Goal: Task Accomplishment & Management: Manage account settings

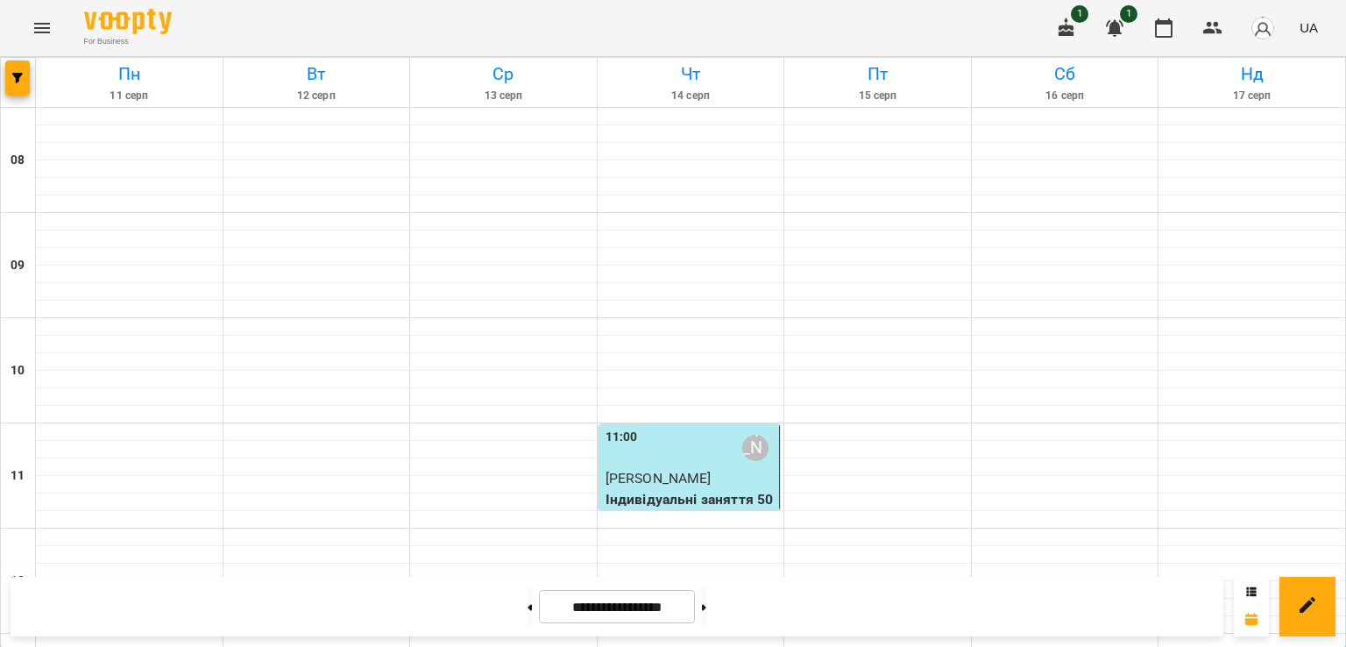
click at [677, 447] on div "11:00 [PERSON_NAME]" at bounding box center [691, 448] width 171 height 40
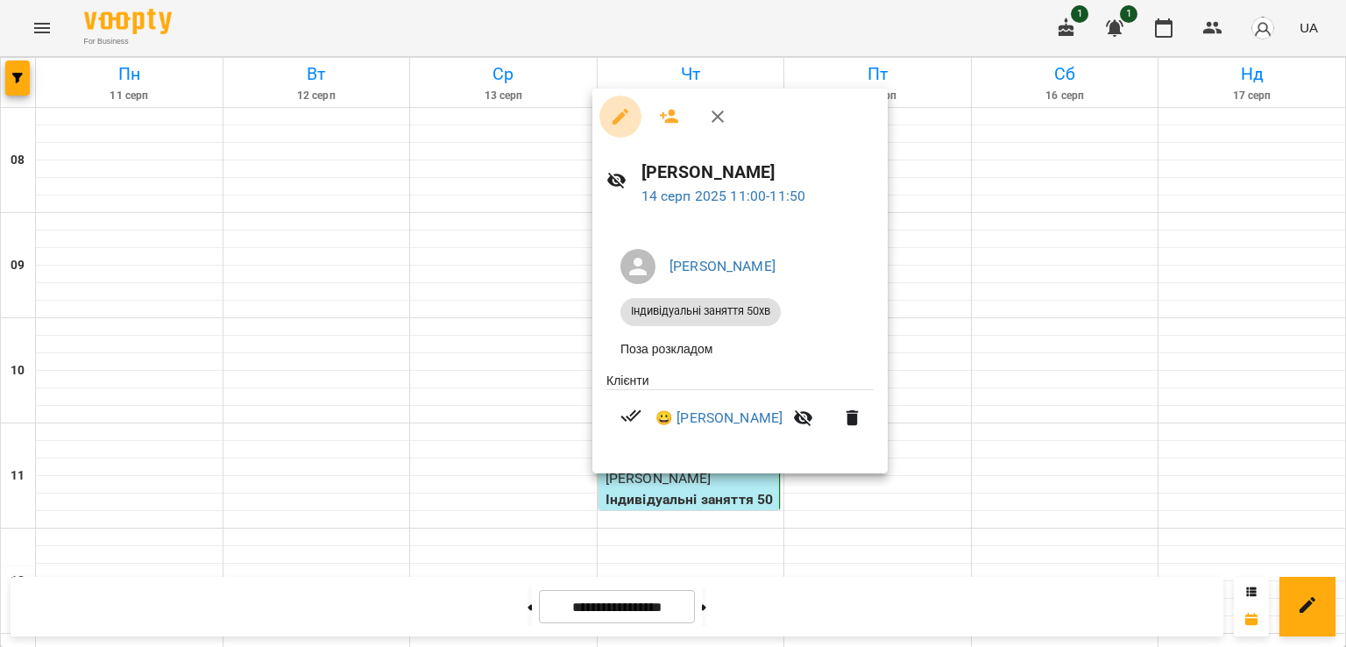
click at [615, 120] on icon "button" at bounding box center [621, 117] width 16 height 16
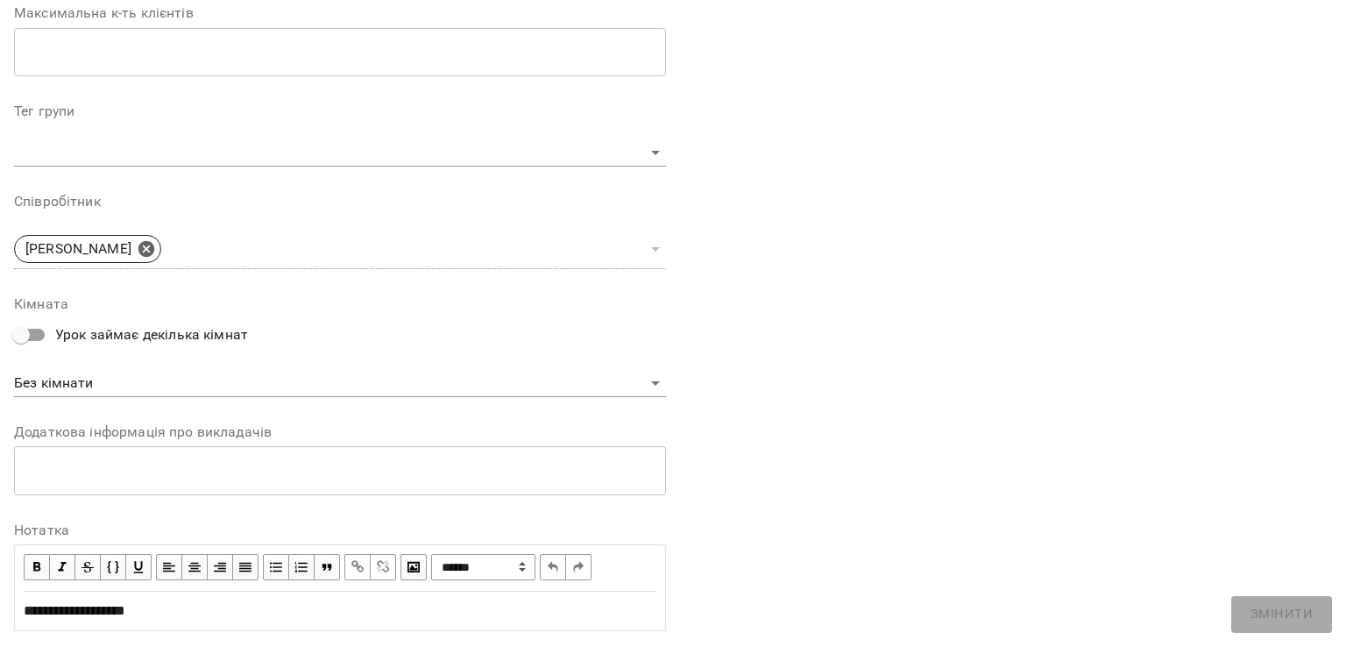
scroll to position [519, 0]
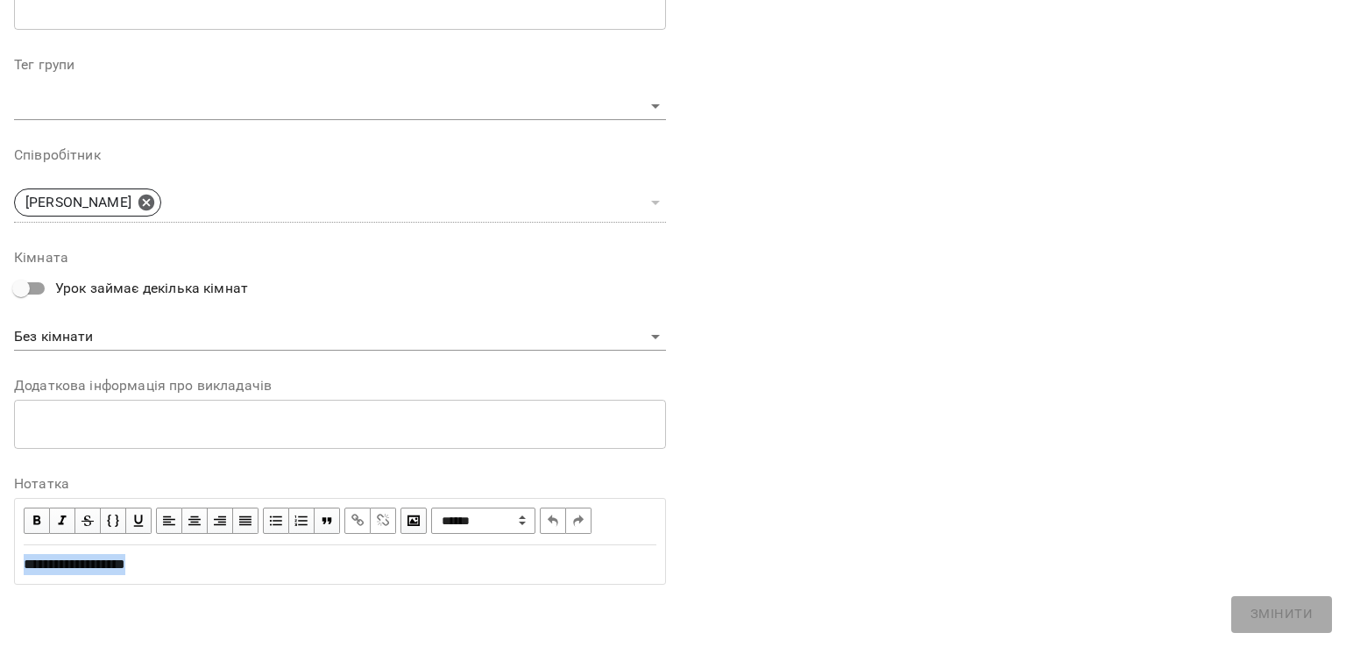
drag, startPoint x: 158, startPoint y: 569, endPoint x: 9, endPoint y: 569, distance: 149.0
click at [9, 569] on div "**********" at bounding box center [340, 74] width 666 height 1061
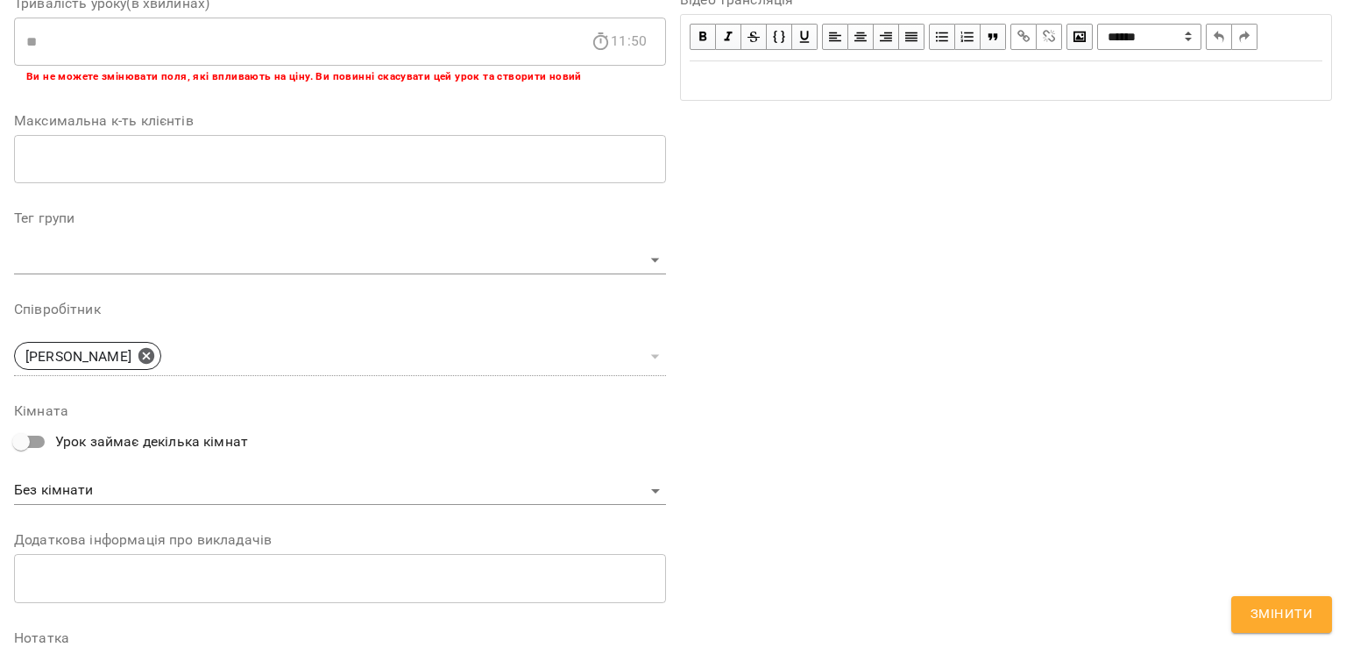
scroll to position [592, 0]
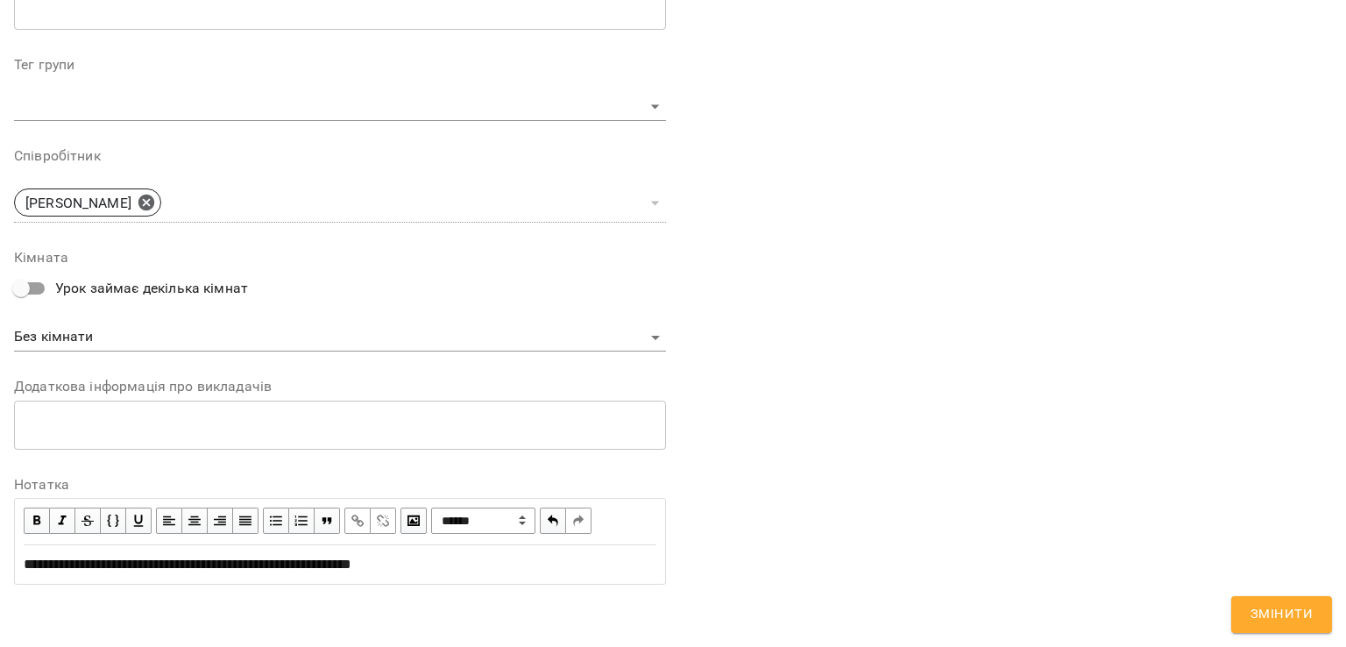
click at [351, 566] on span "**********" at bounding box center [188, 563] width 328 height 13
click at [455, 566] on div "**********" at bounding box center [340, 564] width 633 height 21
click at [1259, 608] on span "Змінити" at bounding box center [1282, 614] width 62 height 23
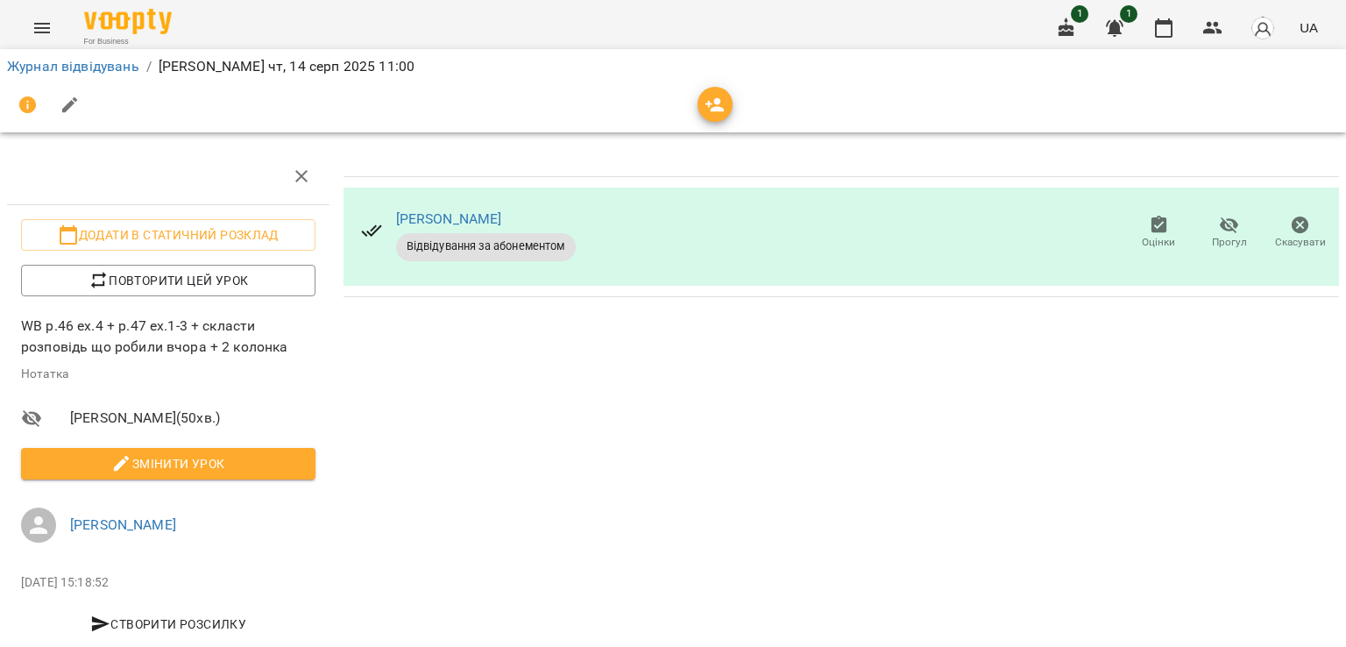
scroll to position [0, 0]
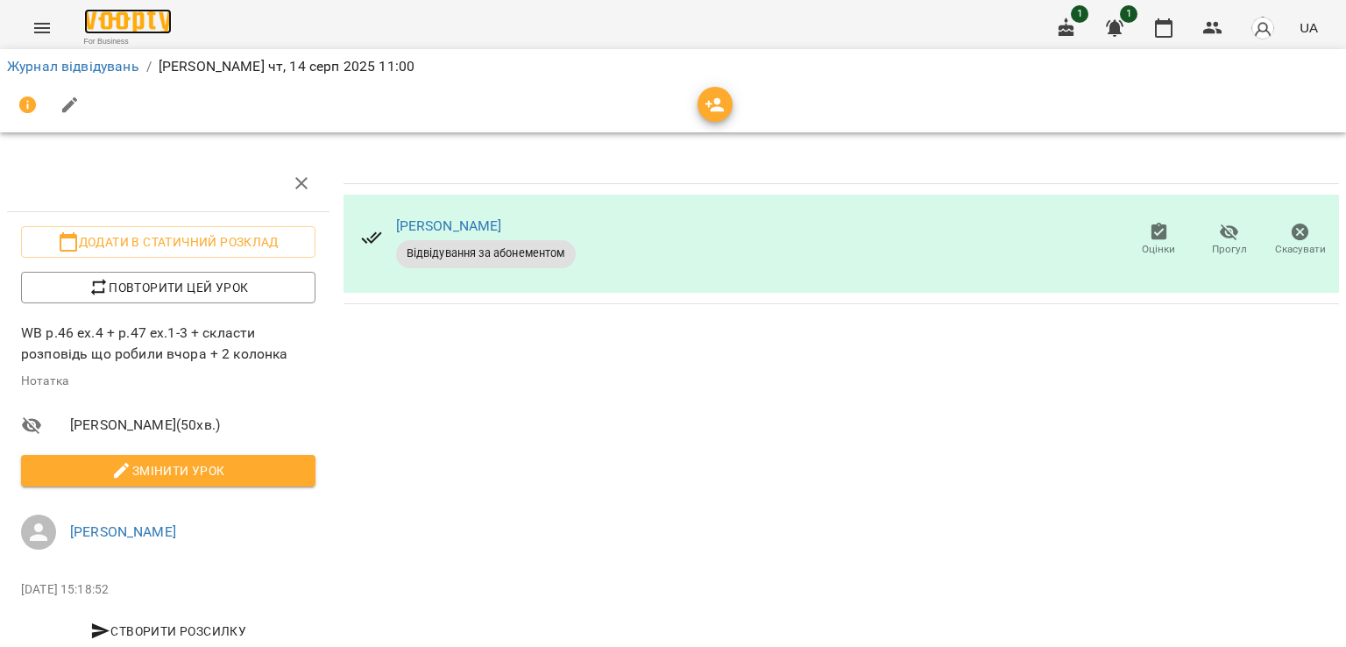
click at [116, 22] on img at bounding box center [128, 21] width 88 height 25
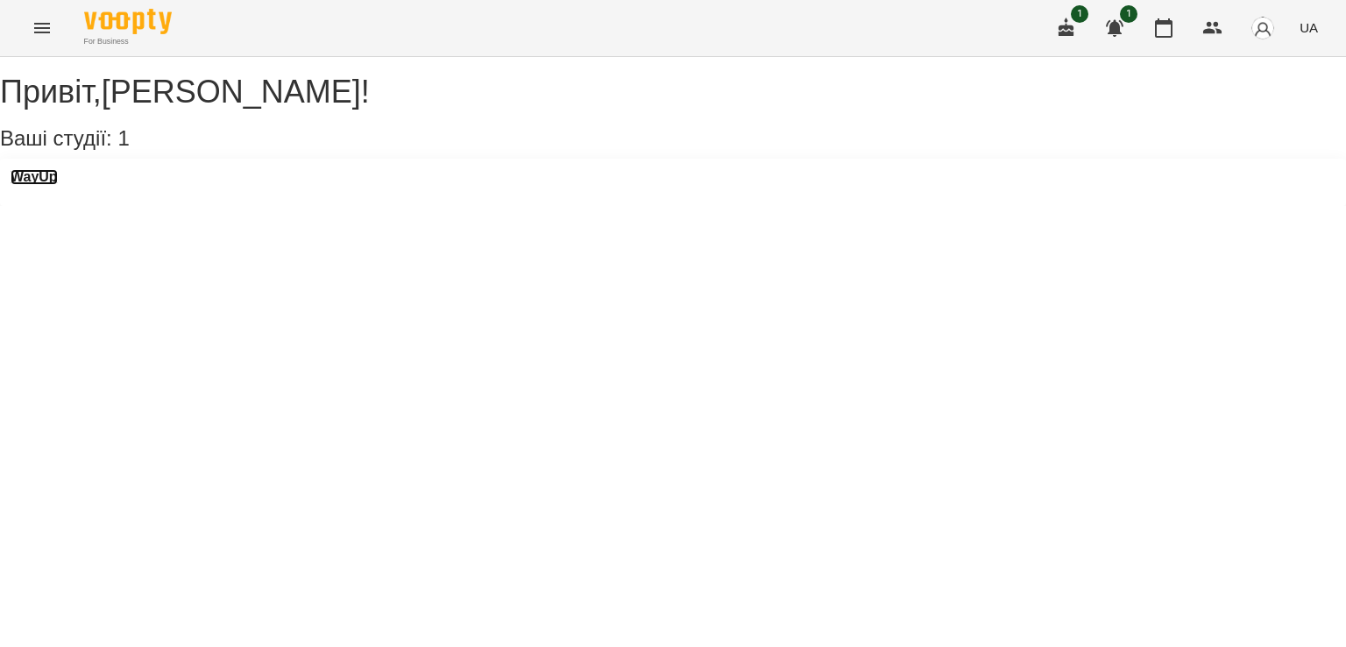
click at [51, 185] on h3 "WayUp" at bounding box center [34, 177] width 47 height 16
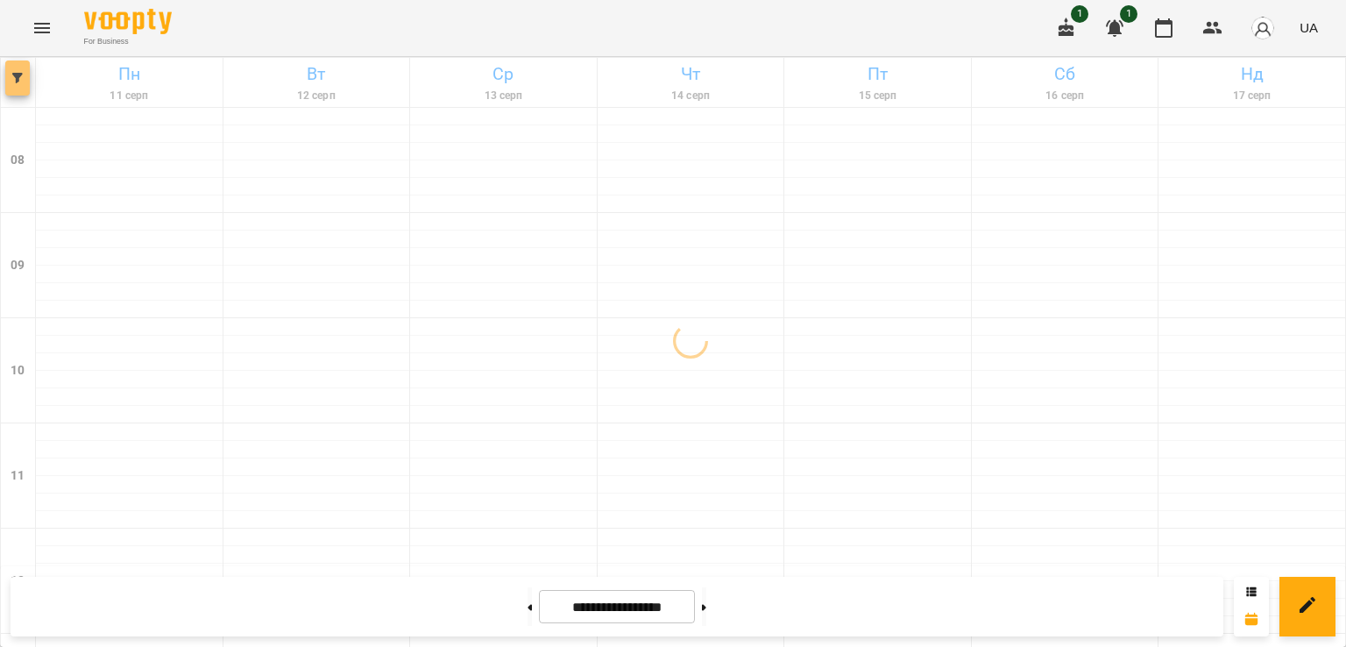
click at [18, 78] on icon "button" at bounding box center [17, 78] width 11 height 11
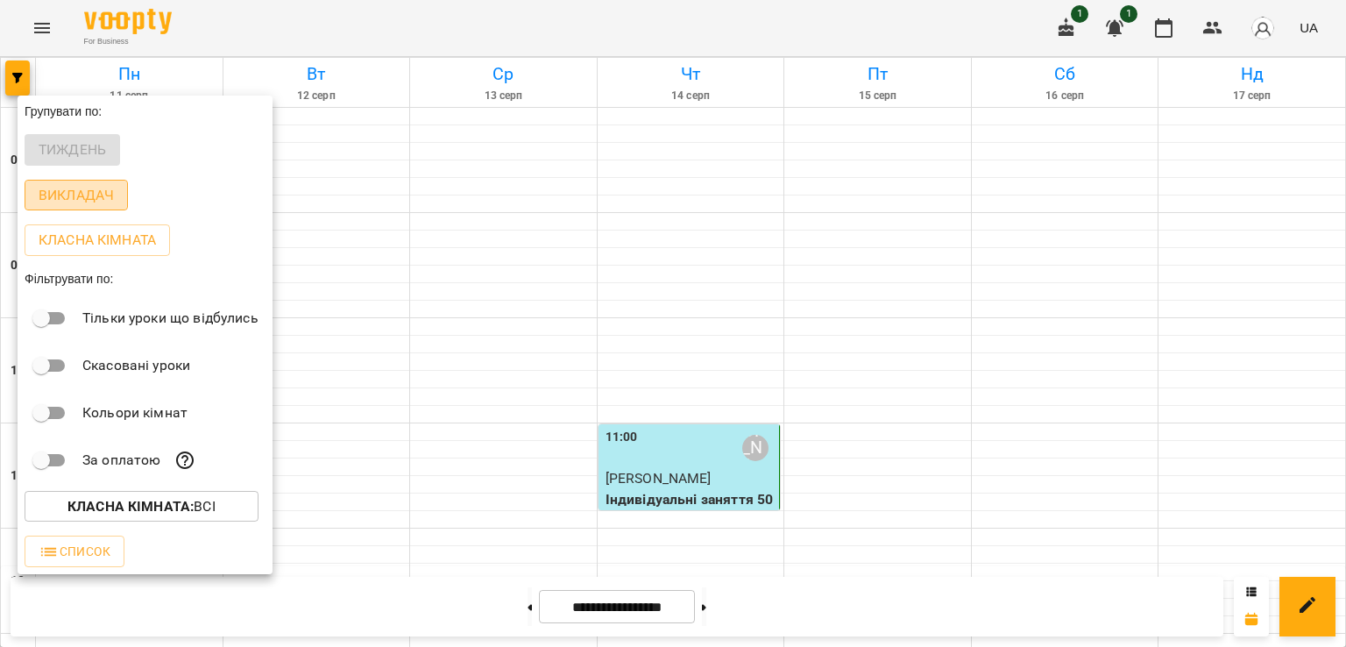
click at [97, 198] on p "Викладач" at bounding box center [76, 195] width 75 height 21
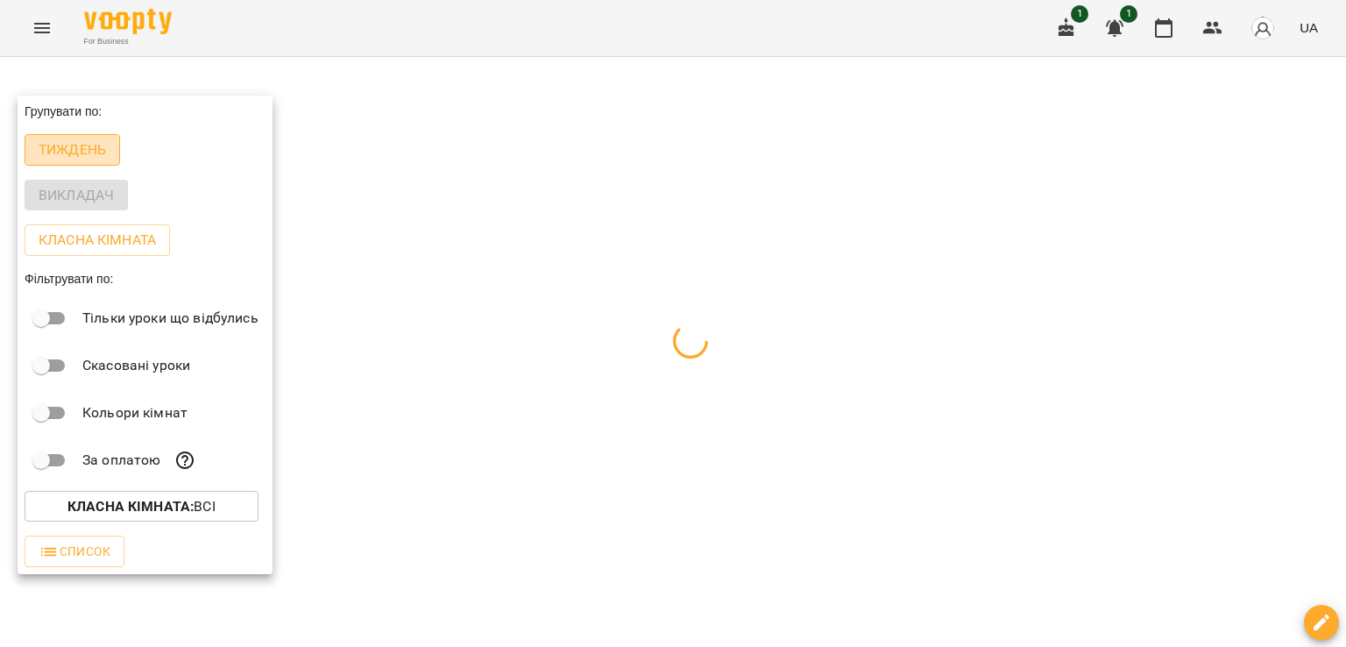
click at [64, 152] on p "Тиждень" at bounding box center [72, 149] width 67 height 21
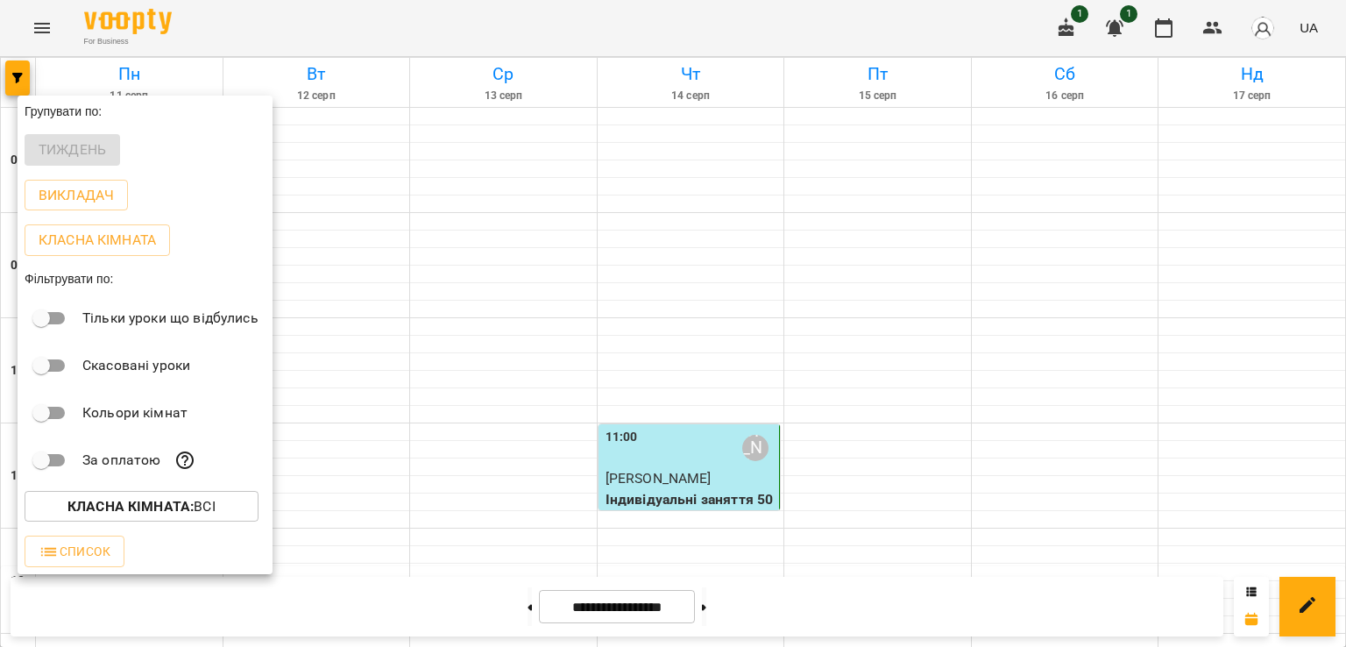
click at [727, 485] on div at bounding box center [673, 323] width 1346 height 647
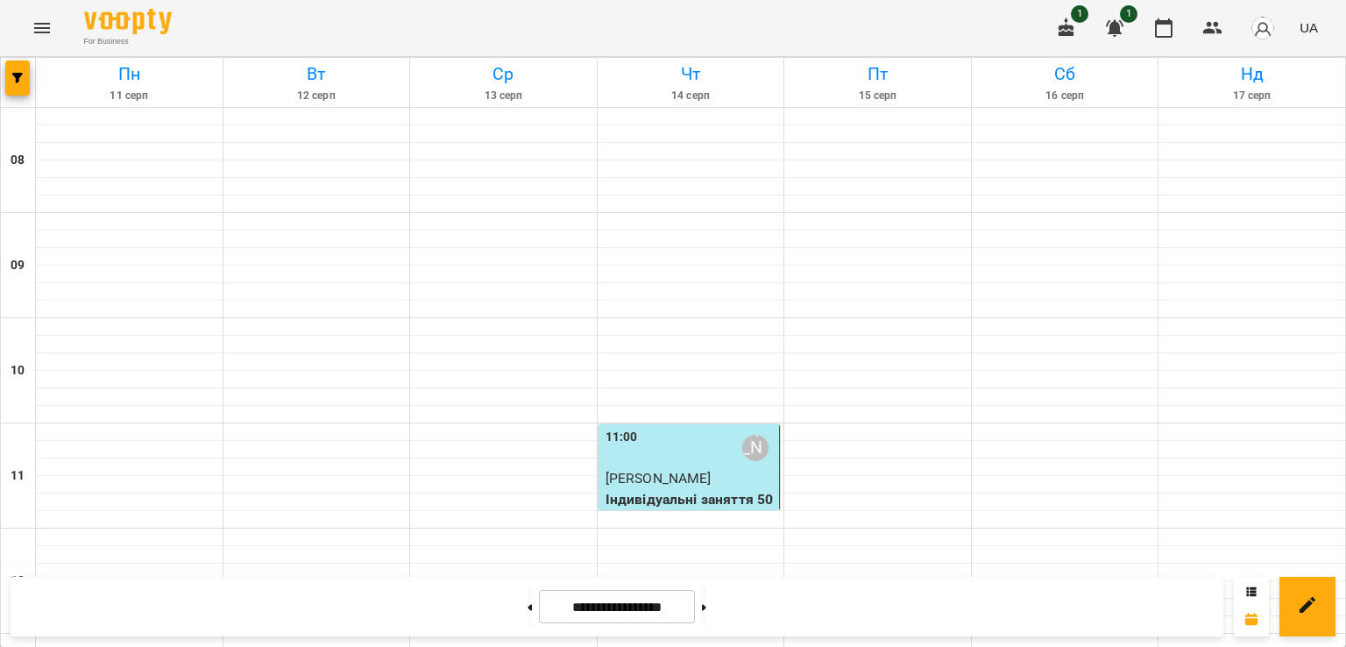
click at [692, 450] on div "11:00 [PERSON_NAME]" at bounding box center [691, 448] width 171 height 40
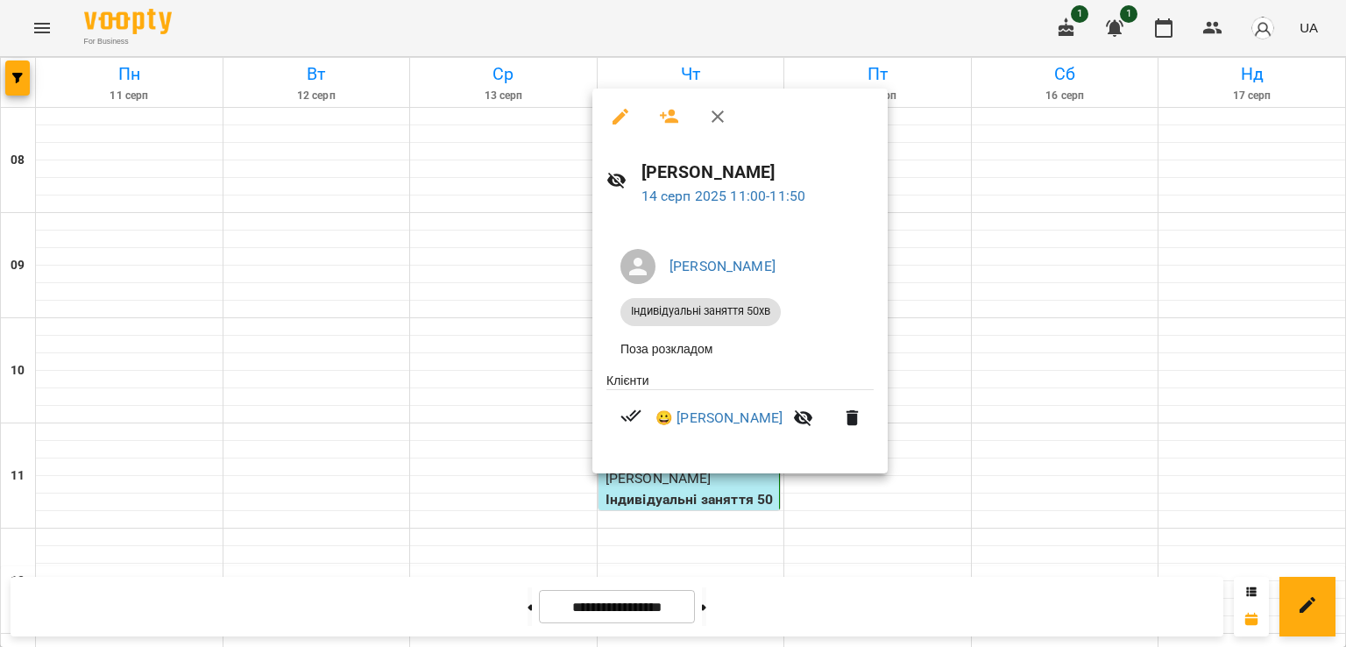
click at [692, 446] on li "😀 [PERSON_NAME]" at bounding box center [740, 418] width 267 height 56
click at [651, 529] on div at bounding box center [673, 323] width 1346 height 647
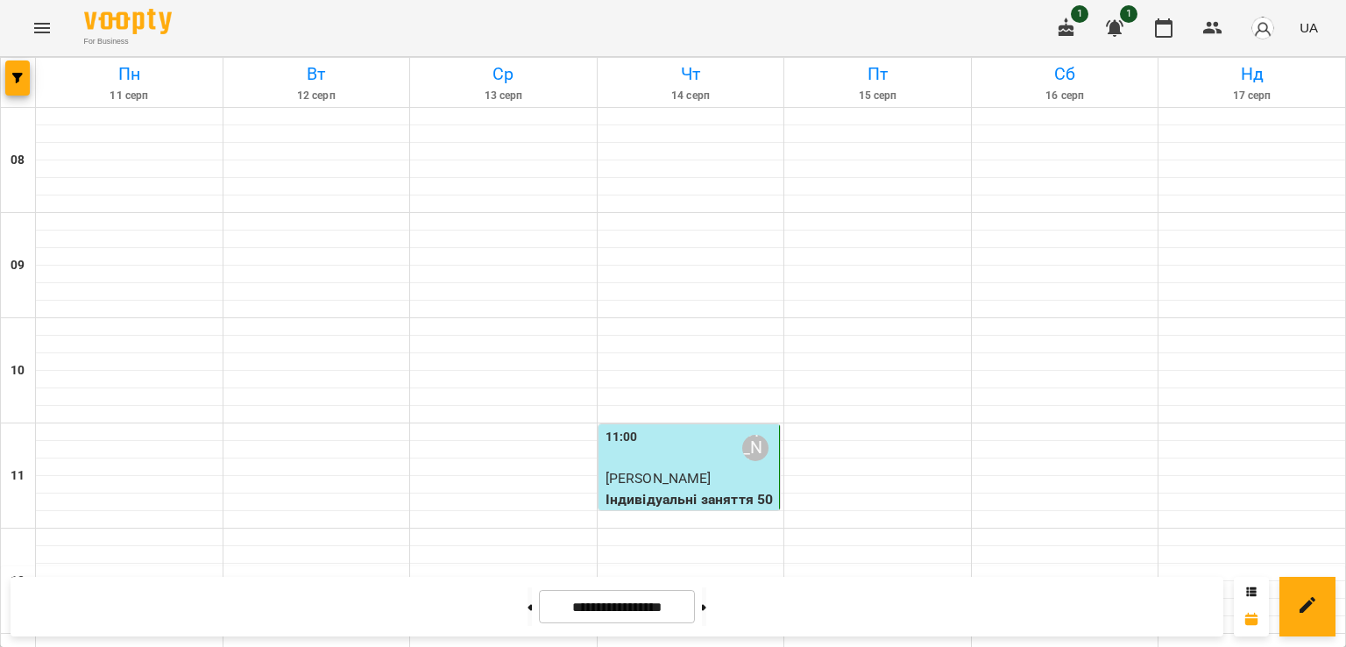
click at [652, 468] on p "[PERSON_NAME]" at bounding box center [691, 478] width 171 height 21
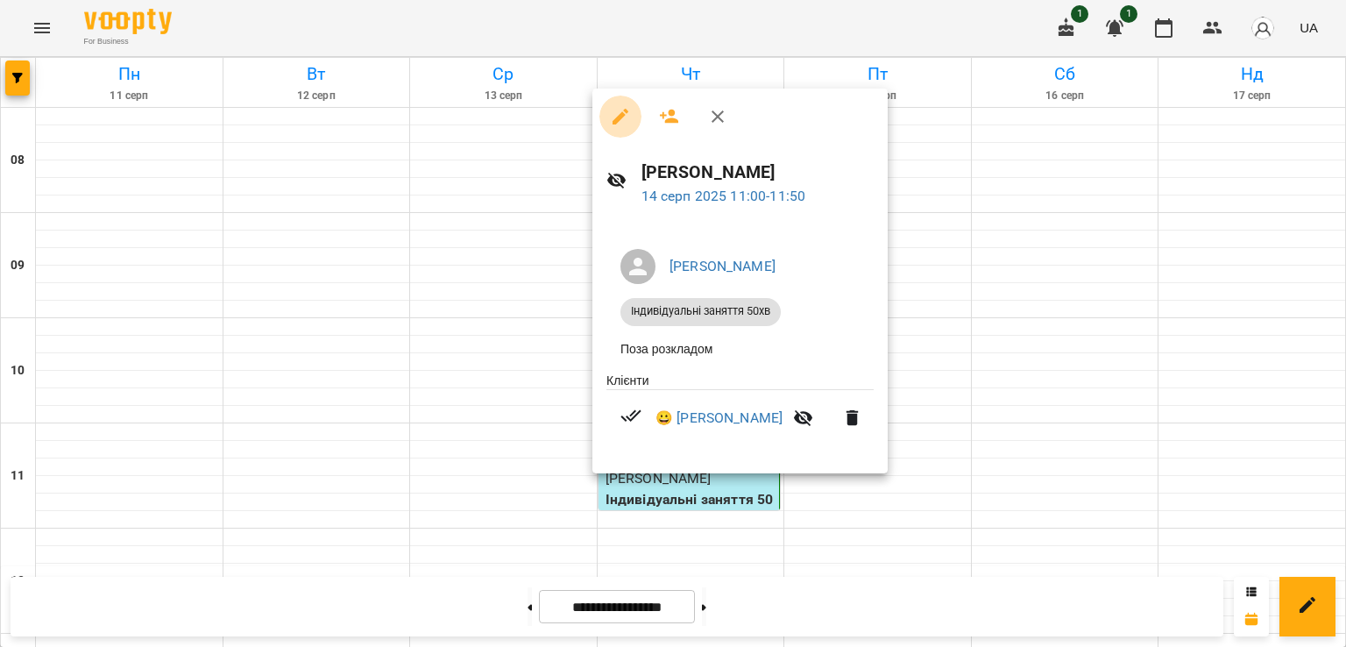
click at [626, 129] on button "button" at bounding box center [620, 117] width 42 height 42
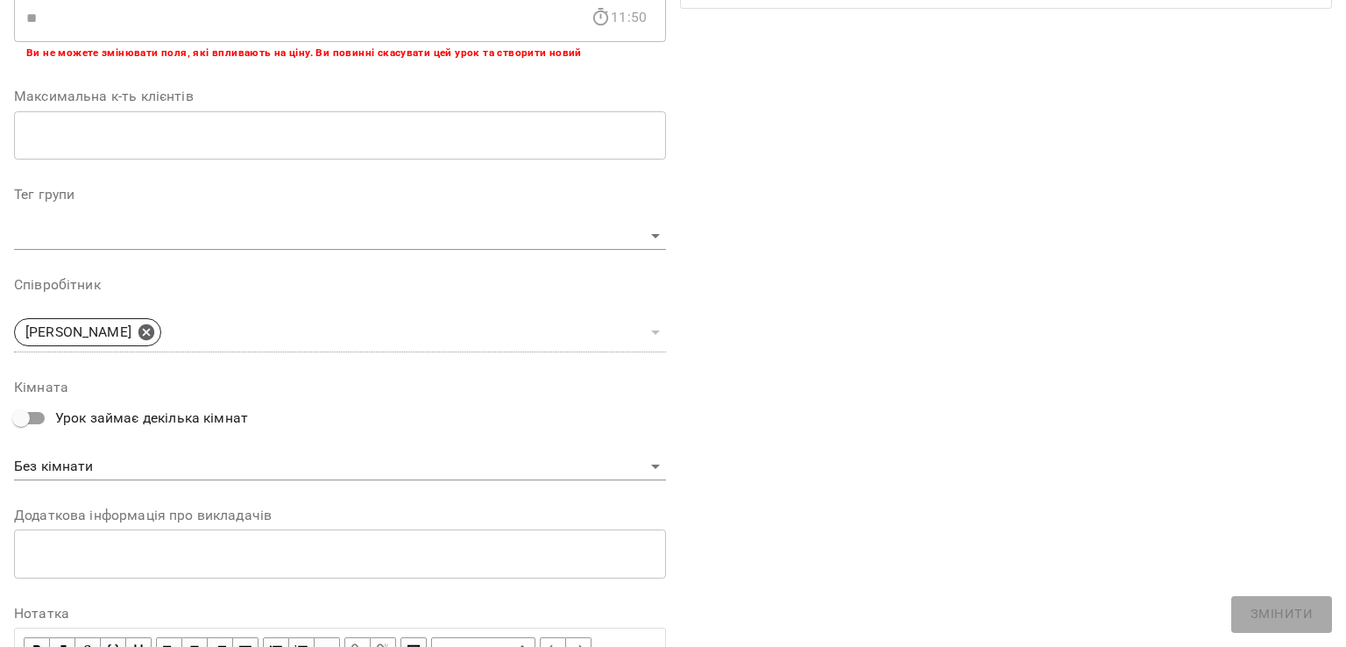
scroll to position [519, 0]
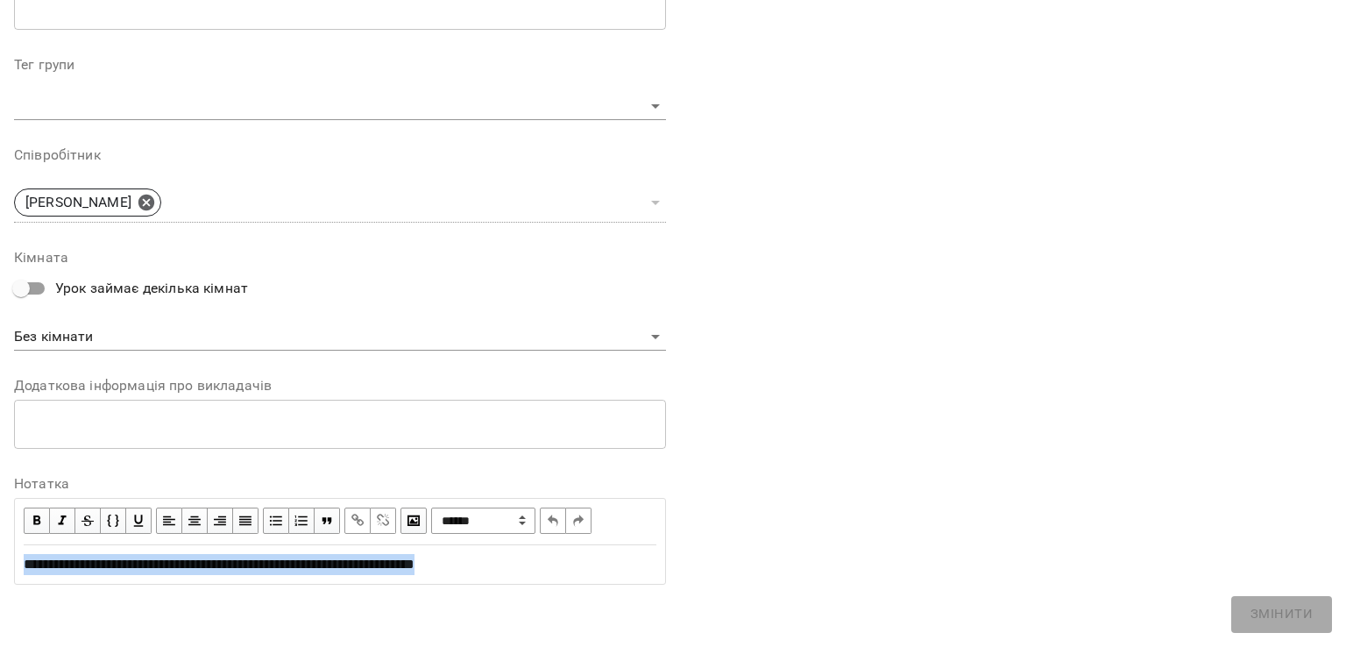
drag, startPoint x: 536, startPoint y: 564, endPoint x: 0, endPoint y: 529, distance: 537.5
click at [0, 529] on div "**********" at bounding box center [673, 92] width 1346 height 1110
copy span "**********"
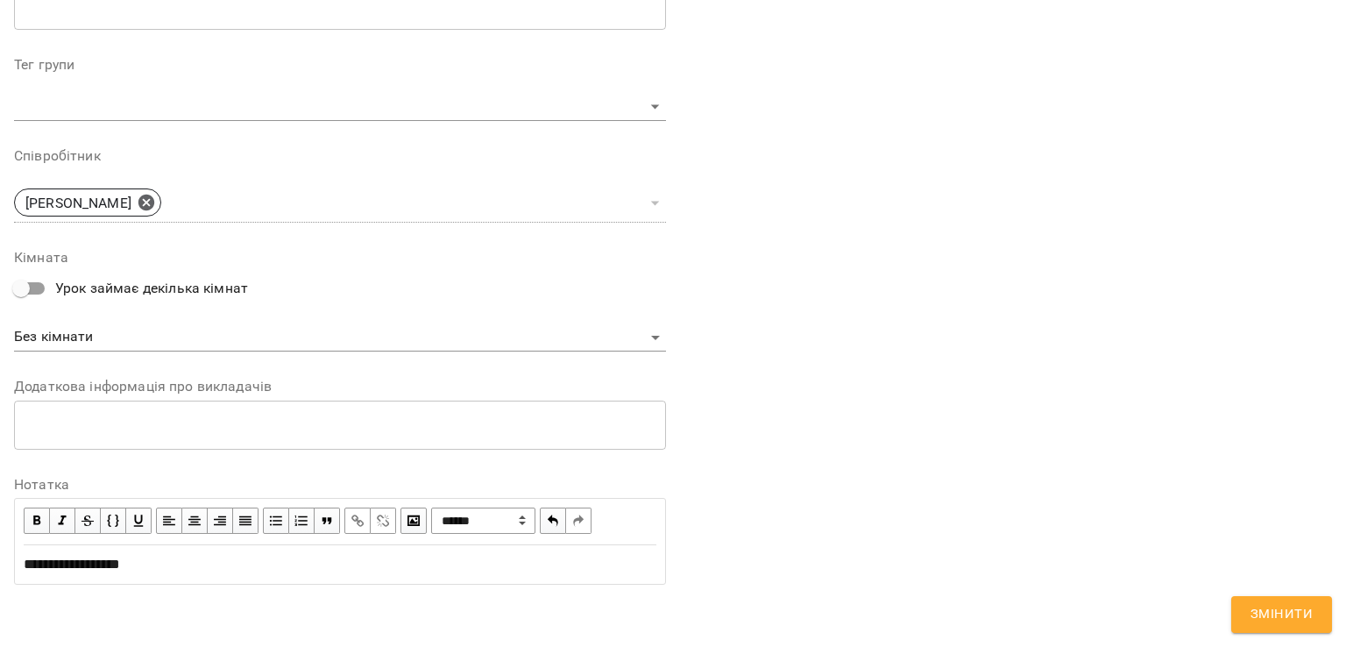
click at [24, 558] on span "**********" at bounding box center [72, 563] width 96 height 13
drag, startPoint x: 95, startPoint y: 557, endPoint x: 186, endPoint y: 555, distance: 91.2
click at [186, 555] on div "**********" at bounding box center [340, 564] width 633 height 21
click at [1299, 609] on span "Змінити" at bounding box center [1282, 614] width 62 height 23
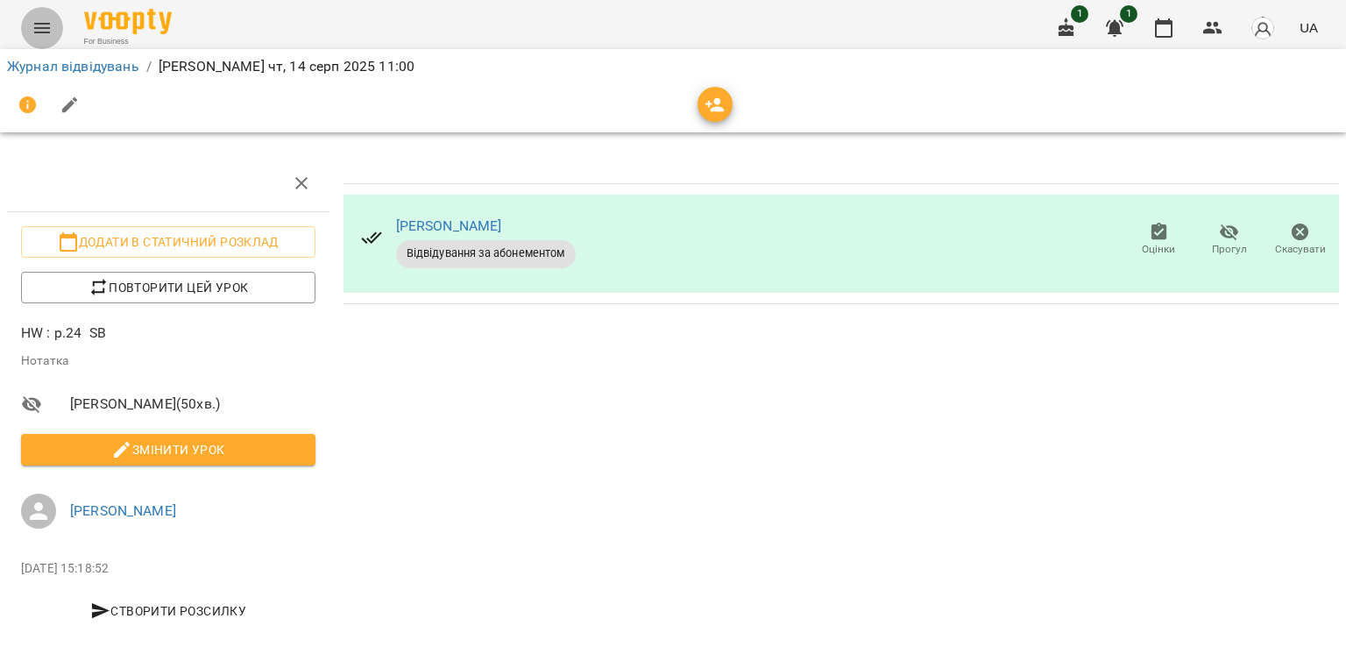
click at [48, 32] on icon "Menu" at bounding box center [42, 28] width 16 height 11
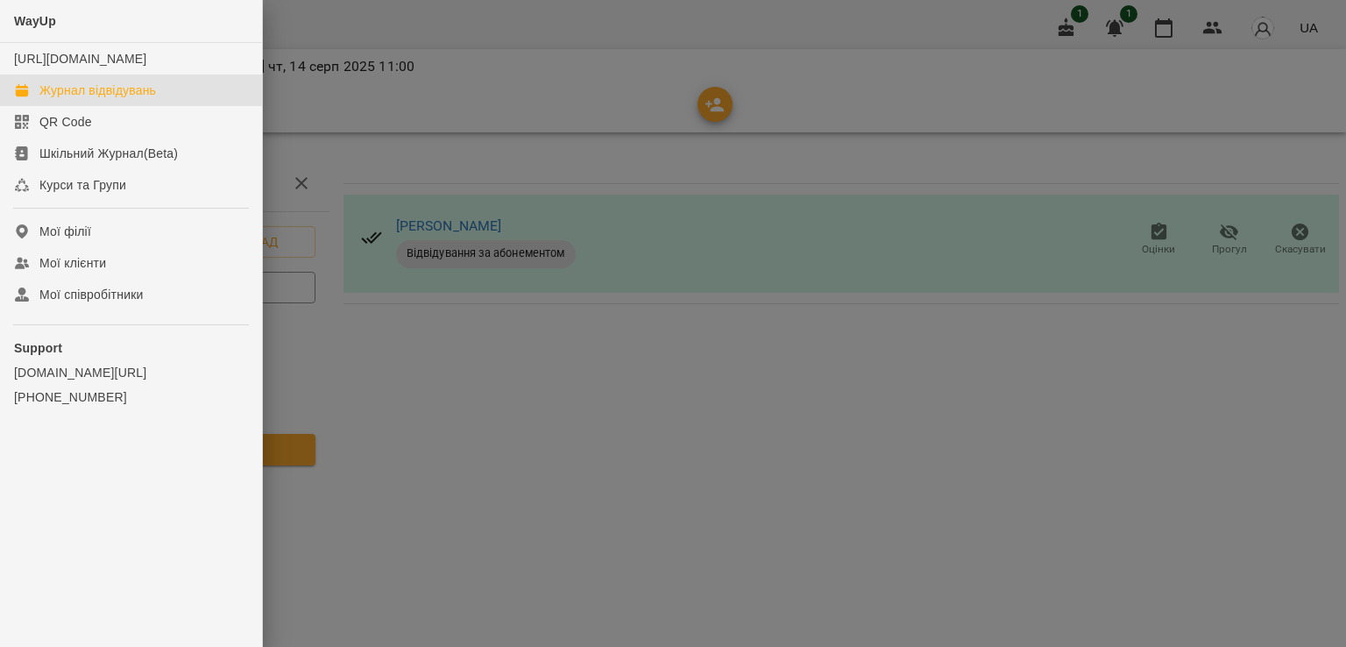
click at [210, 103] on link "Журнал відвідувань" at bounding box center [131, 90] width 262 height 32
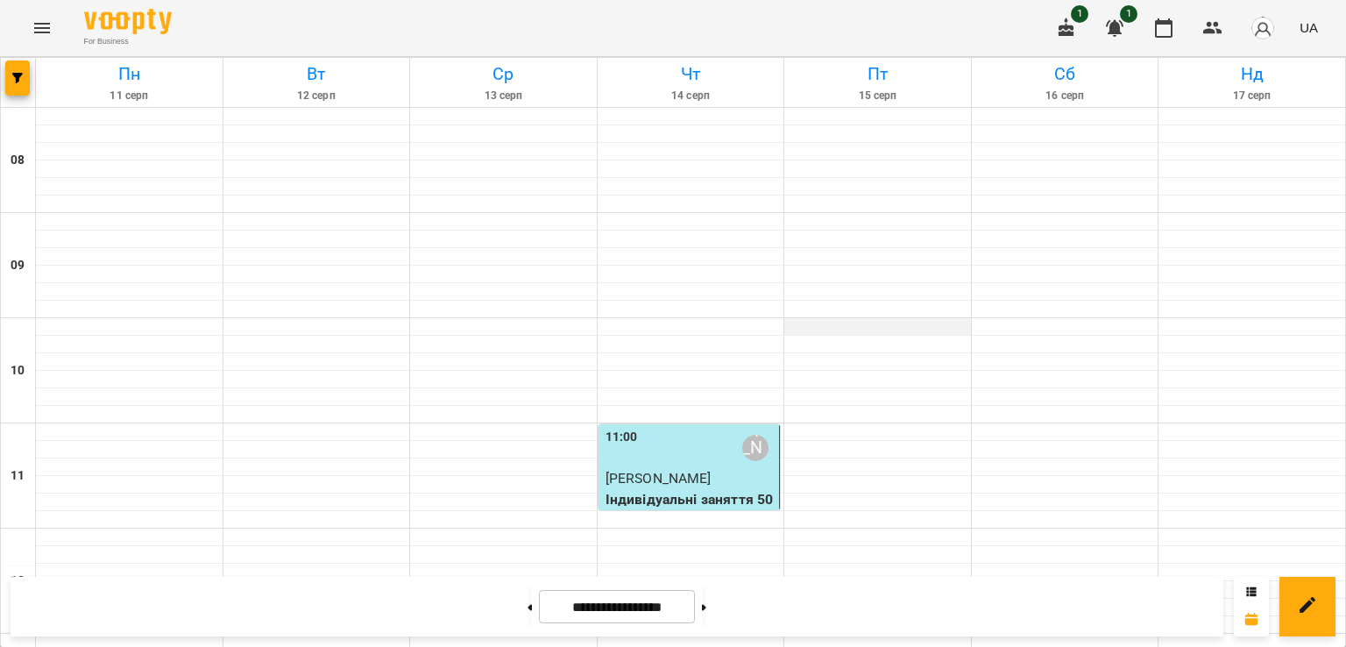
scroll to position [670, 0]
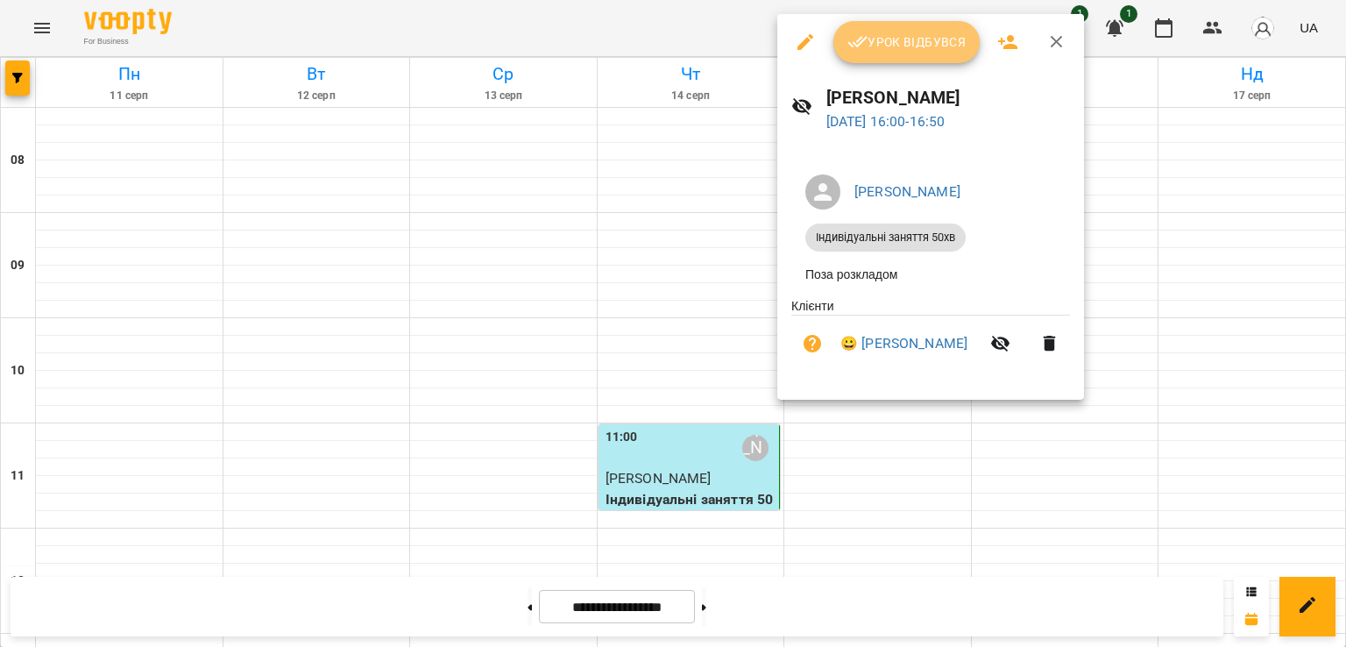
click at [876, 53] on button "Урок відбувся" at bounding box center [907, 42] width 147 height 42
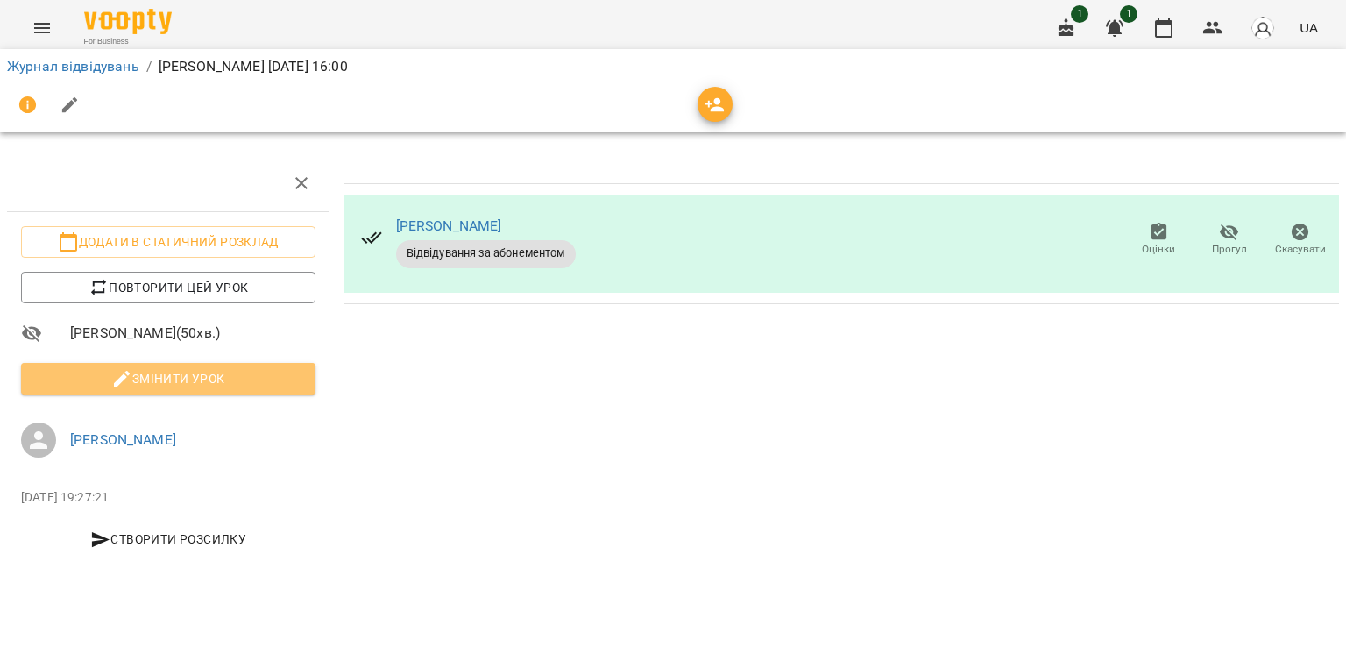
click at [223, 384] on span "Змінити урок" at bounding box center [168, 378] width 266 height 21
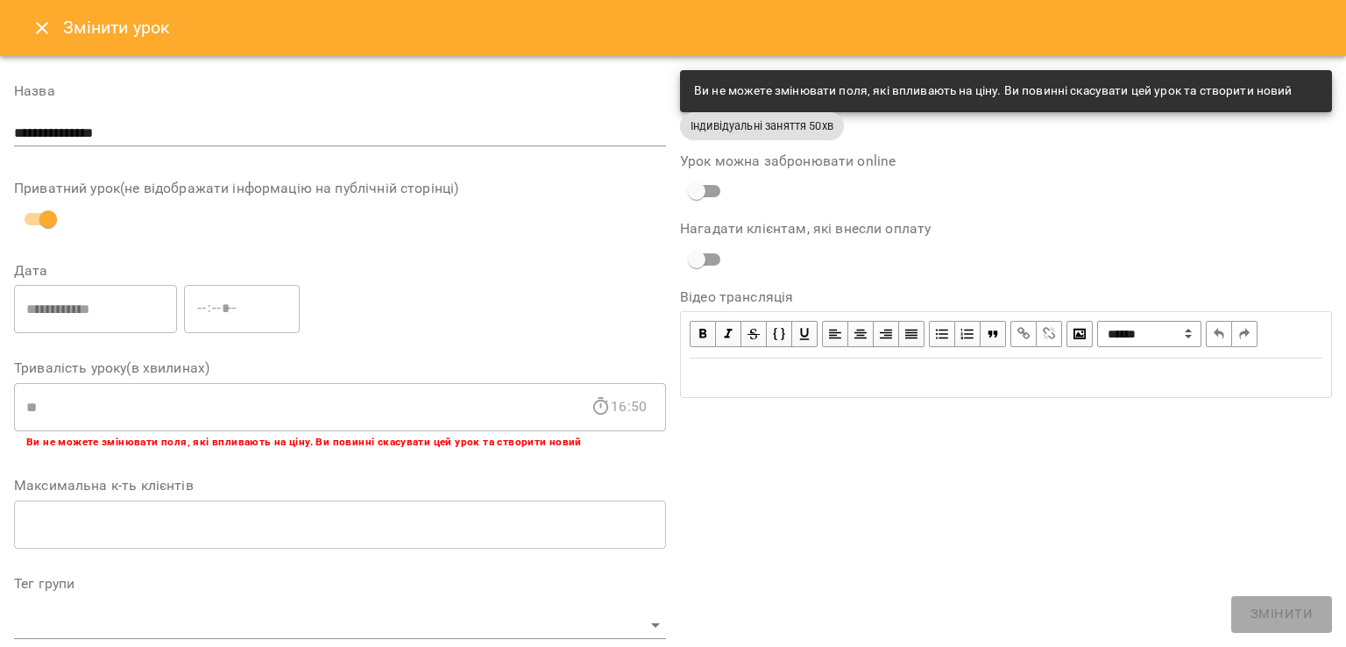
scroll to position [519, 0]
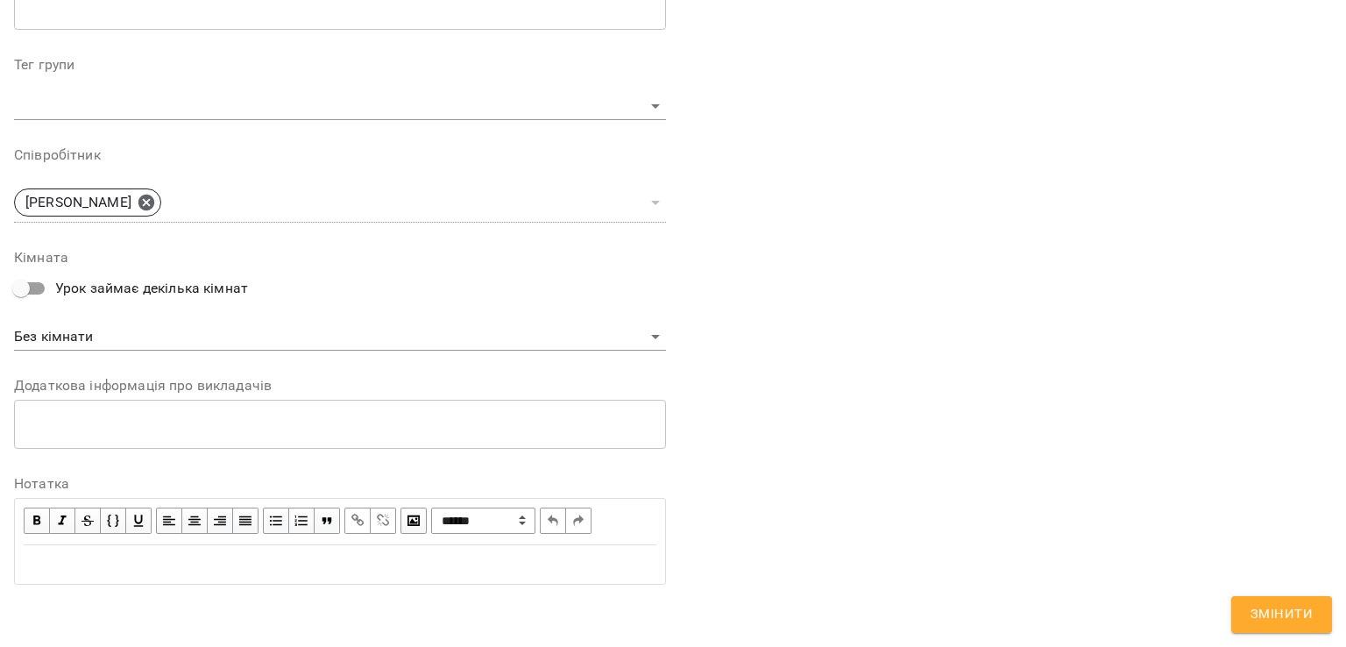
click at [124, 576] on div "Edit text" at bounding box center [340, 564] width 649 height 37
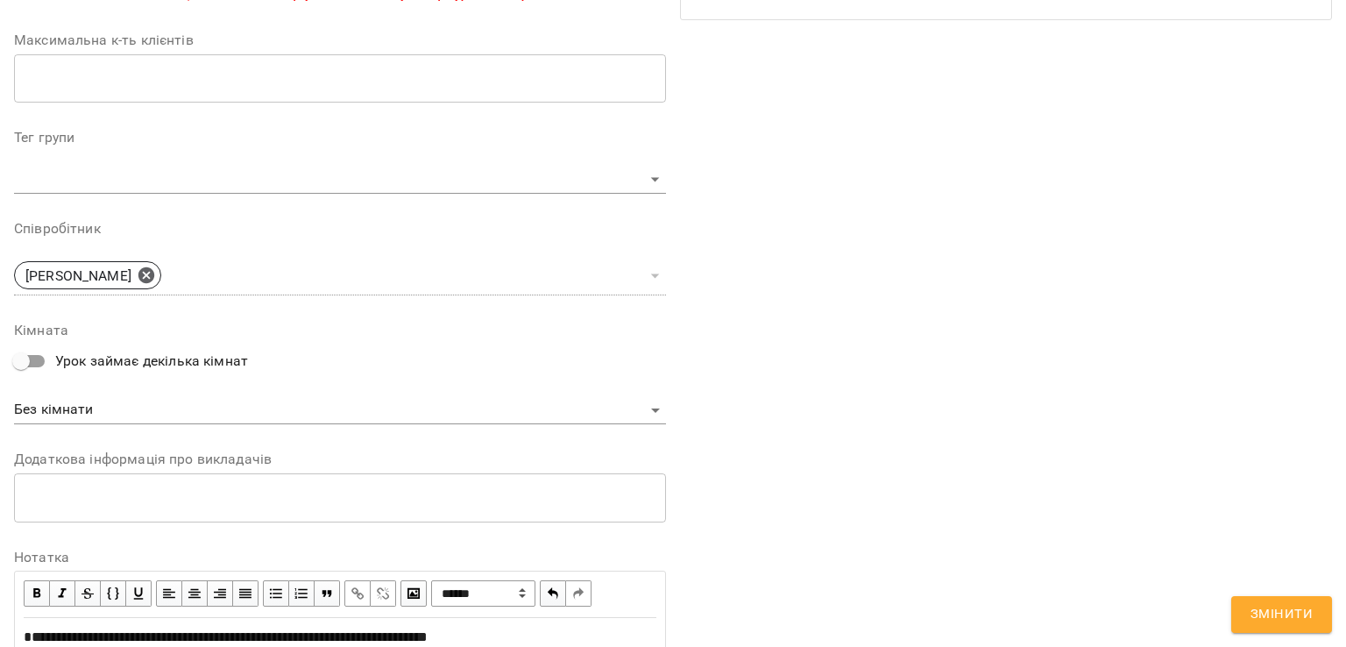
scroll to position [592, 0]
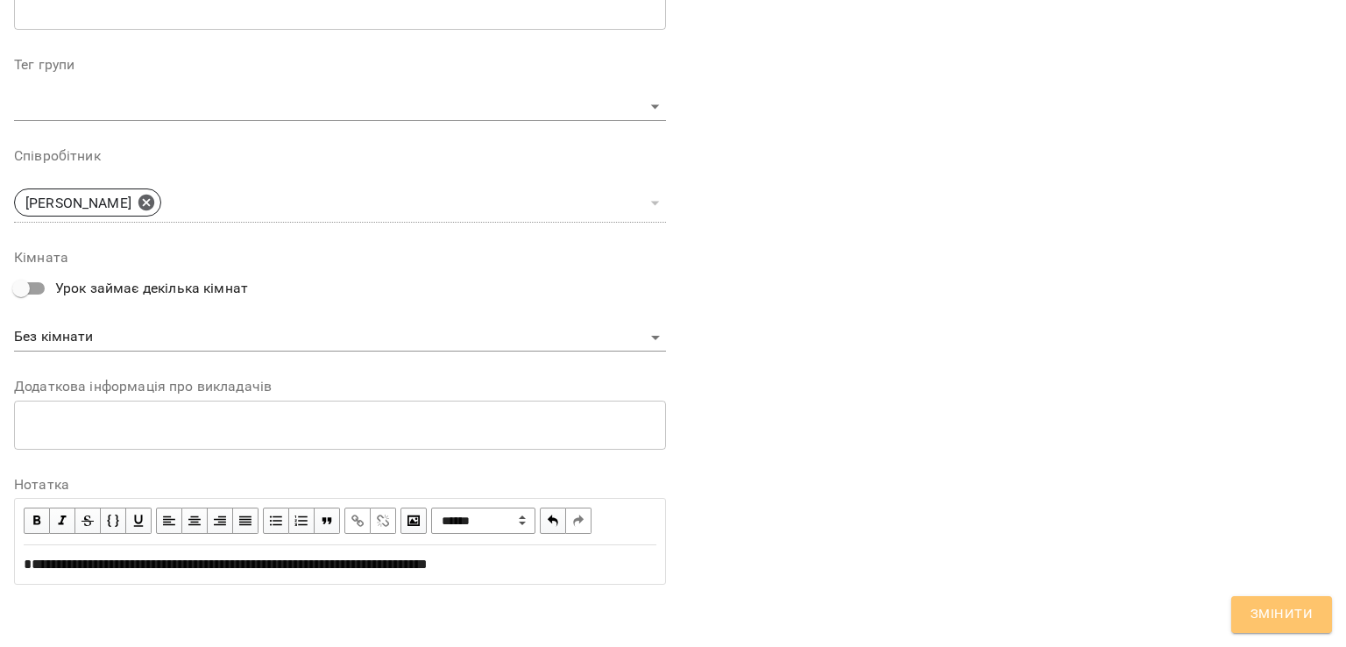
click at [1265, 611] on span "Змінити" at bounding box center [1282, 614] width 62 height 23
